Goal: Task Accomplishment & Management: Manage account settings

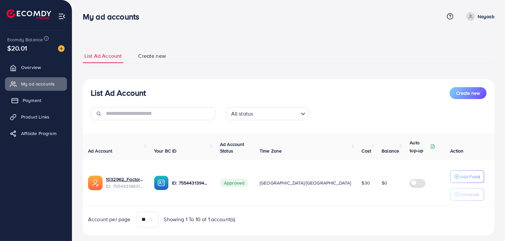
click at [26, 104] on link "Payment" at bounding box center [36, 100] width 62 height 13
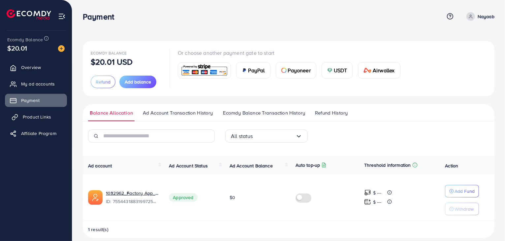
click at [44, 119] on span "Product Links" at bounding box center [37, 116] width 28 height 7
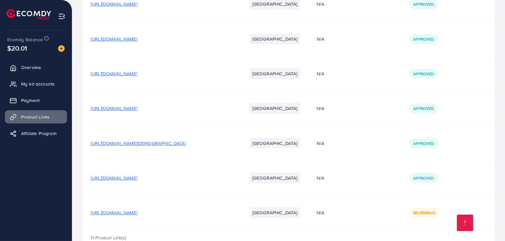
scroll to position [254, 0]
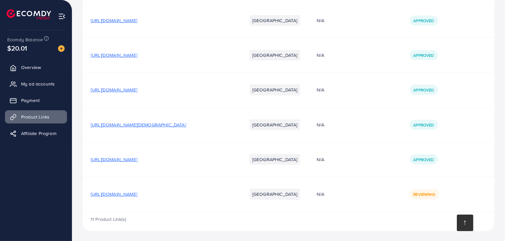
click at [465, 221] on link at bounding box center [465, 222] width 16 height 16
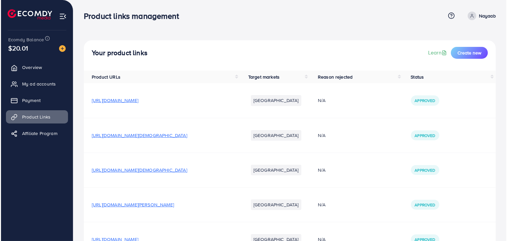
scroll to position [0, 0]
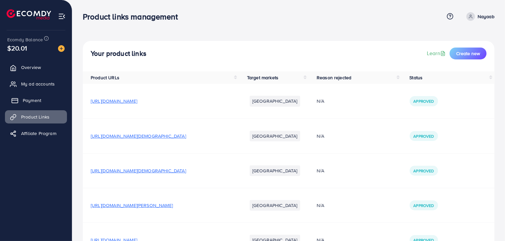
click at [36, 98] on span "Payment" at bounding box center [32, 100] width 18 height 7
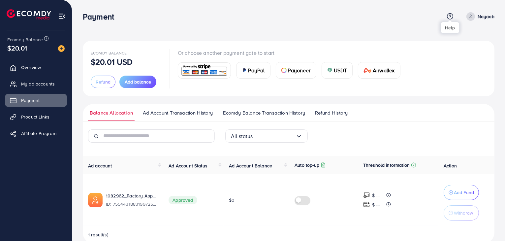
click at [451, 17] on icon at bounding box center [450, 16] width 7 height 7
click at [425, 49] on span "Contact Support" at bounding box center [427, 52] width 39 height 8
click at [451, 15] on icon at bounding box center [450, 16] width 7 height 7
click at [158, 111] on span "Ad Account Transaction History" at bounding box center [178, 112] width 70 height 7
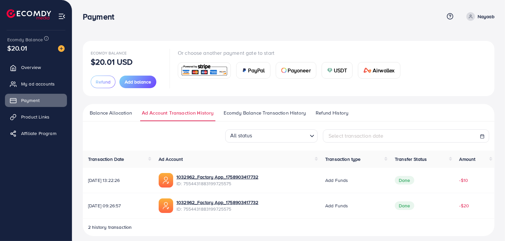
click at [256, 115] on span "Ecomdy Balance Transaction History" at bounding box center [265, 112] width 82 height 7
